Goal: Transaction & Acquisition: Purchase product/service

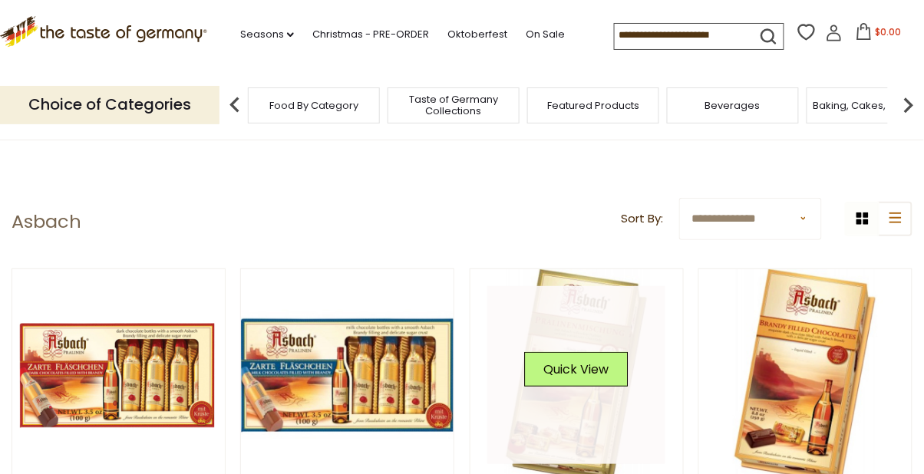
click at [585, 386] on link at bounding box center [576, 375] width 178 height 178
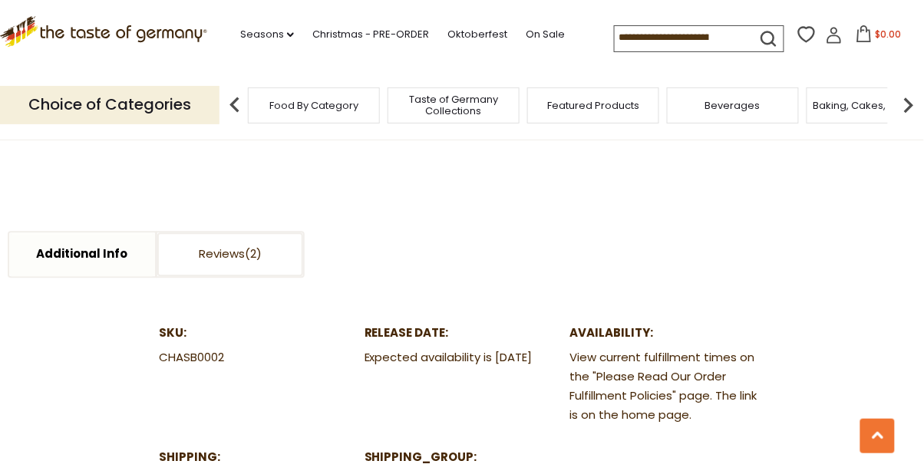
scroll to position [742, 0]
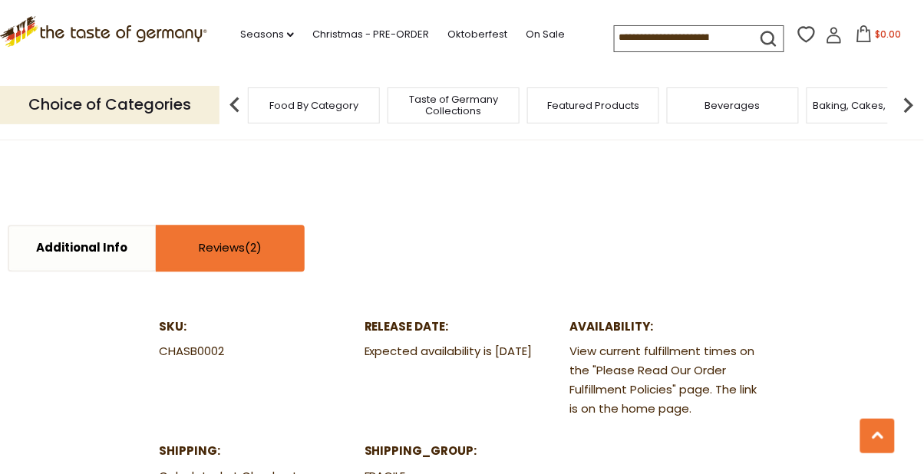
click at [259, 239] on span at bounding box center [253, 247] width 17 height 16
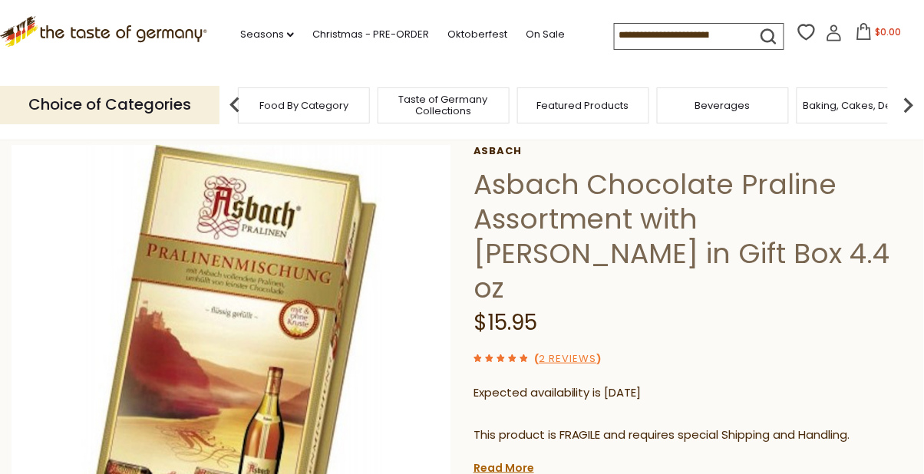
scroll to position [0, 0]
